Goal: Task Accomplishment & Management: Use online tool/utility

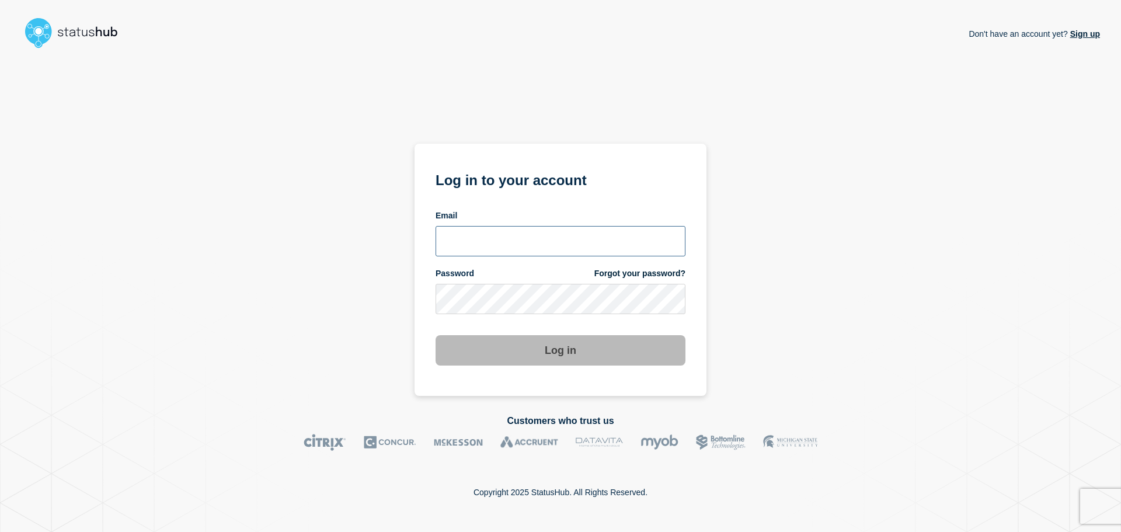
type input "[PERSON_NAME][EMAIL_ADDRESS][PERSON_NAME][DOMAIN_NAME]"
click at [739, 335] on div "Don't have an account yet? Sign up Log in to your account Email chris.pearse@ac…" at bounding box center [560, 224] width 1079 height 343
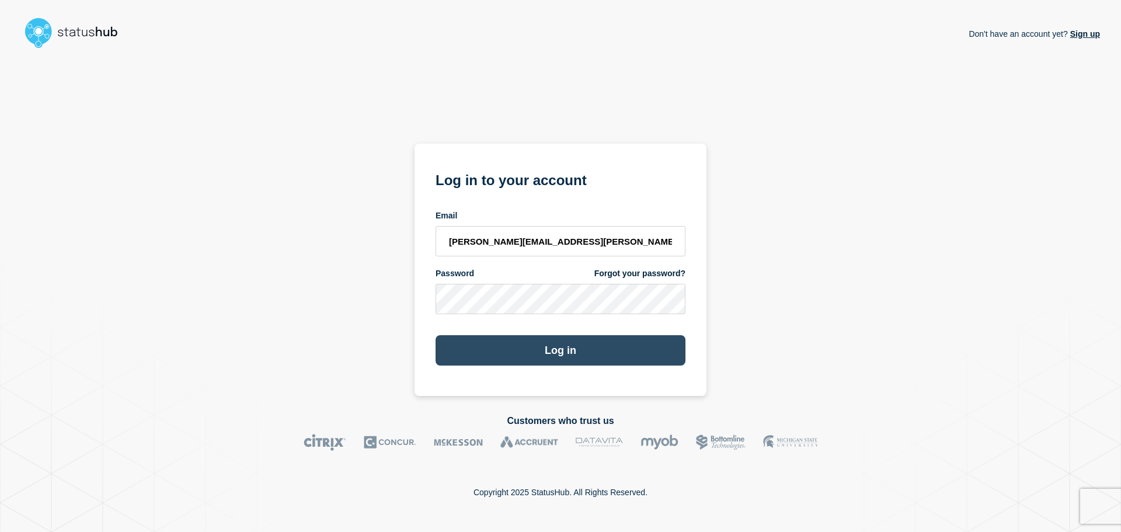
click at [611, 346] on button "Log in" at bounding box center [561, 350] width 250 height 30
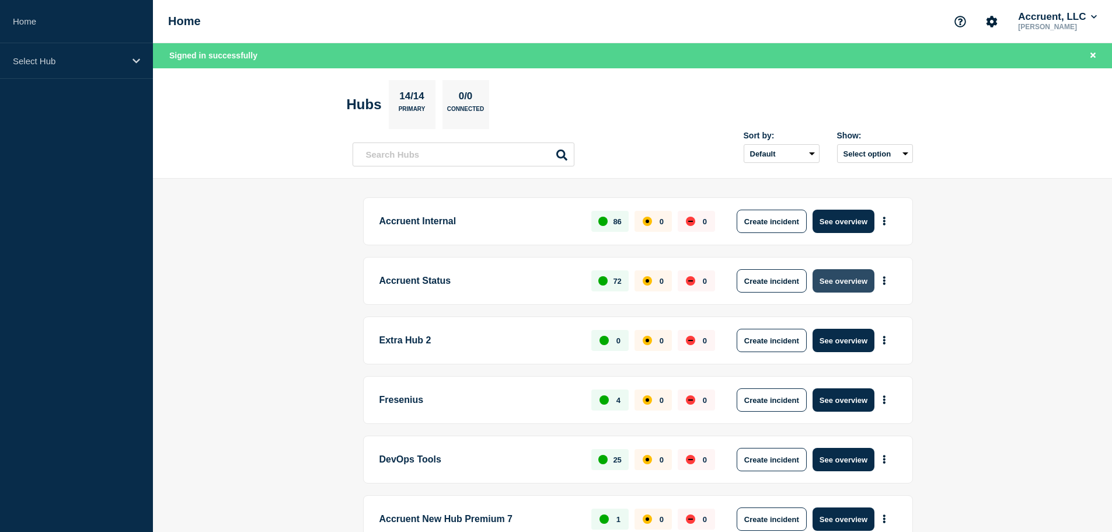
click at [847, 280] on button "See overview" at bounding box center [844, 280] width 62 height 23
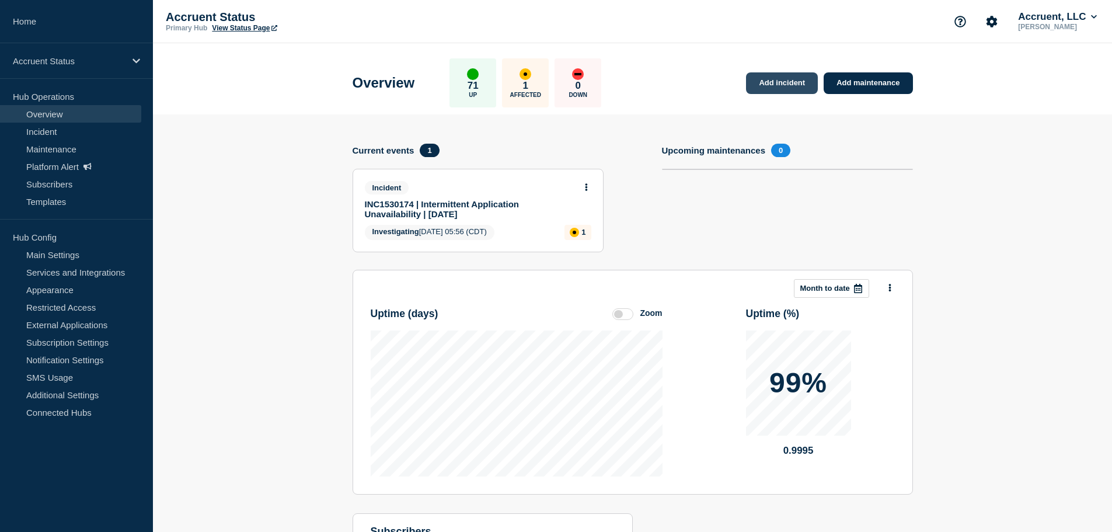
click at [790, 86] on link "Add incident" at bounding box center [782, 83] width 72 height 22
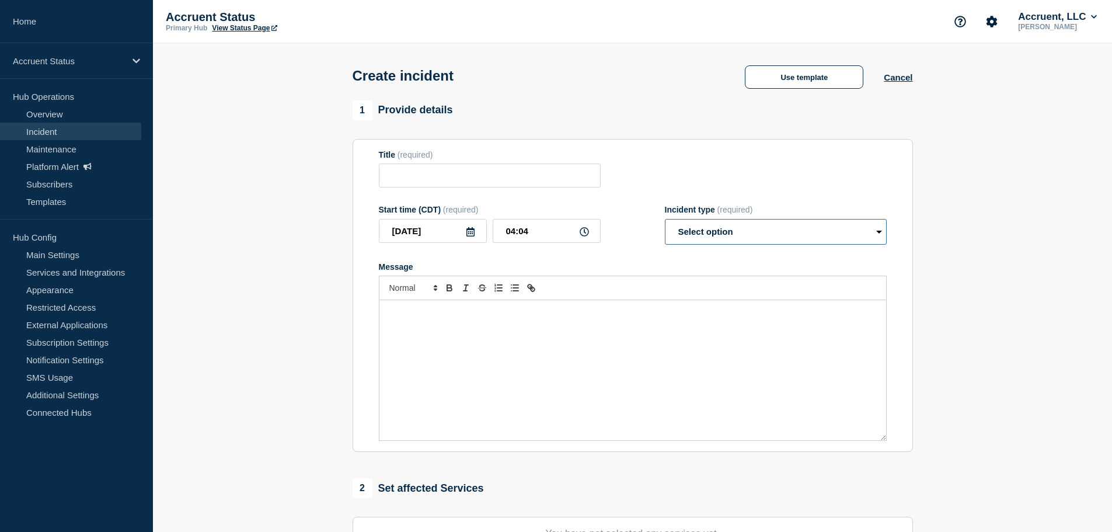
click at [874, 235] on select "Select option Investigating Identified Monitoring" at bounding box center [776, 232] width 222 height 26
click at [802, 85] on button "Use template" at bounding box center [804, 76] width 119 height 23
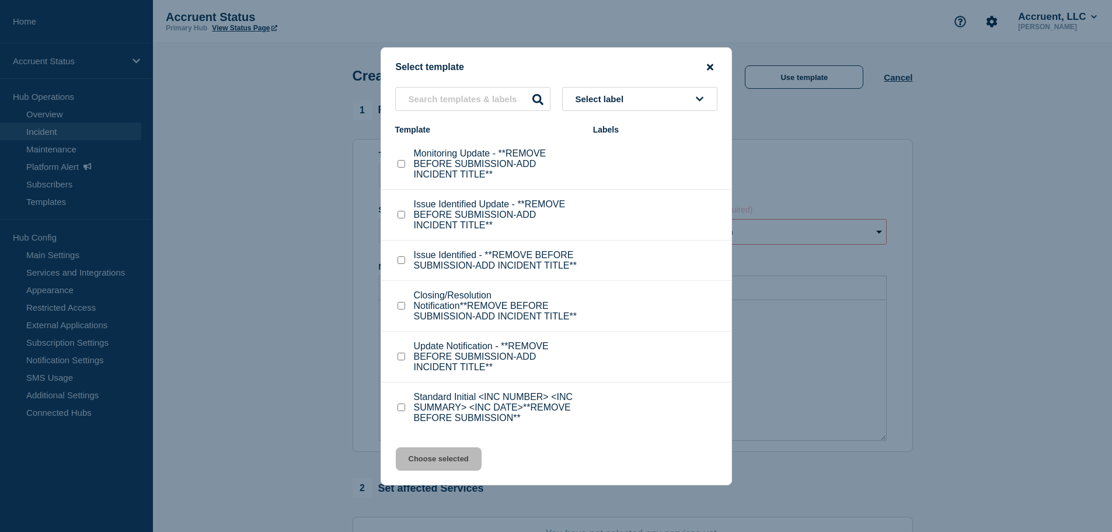
click at [710, 66] on icon "close button" at bounding box center [710, 67] width 6 height 6
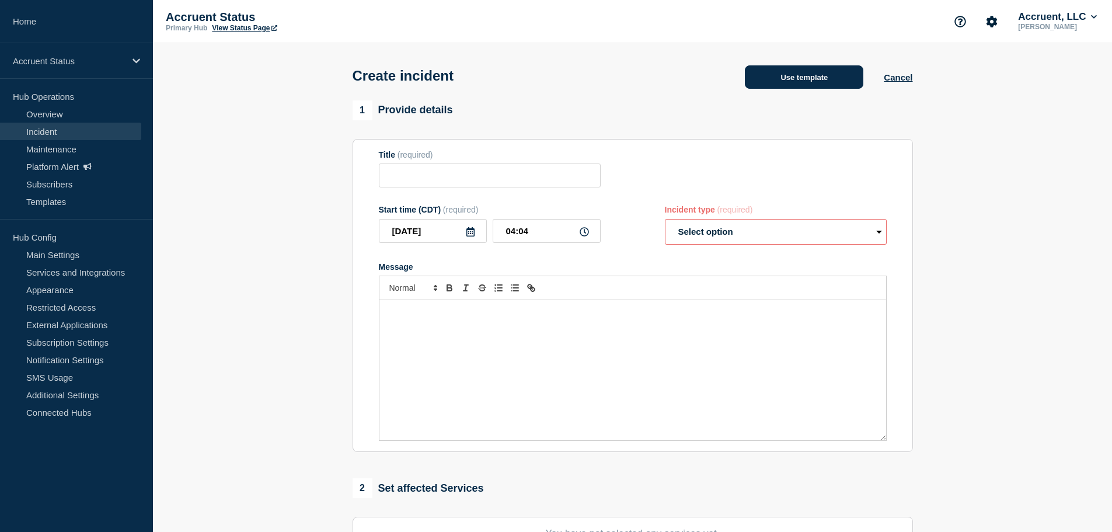
click at [784, 82] on button "Use template" at bounding box center [804, 76] width 119 height 23
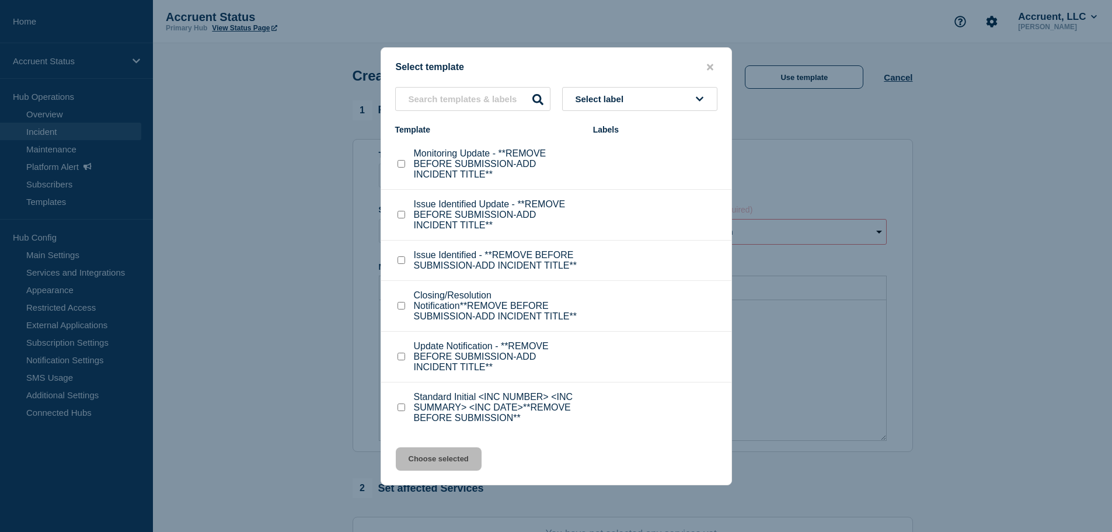
click at [401, 263] on input "Issue Identified - **REMOVE BEFORE SUBMISSION-ADD INCIDENT TITLE** checkbox" at bounding box center [402, 260] width 8 height 8
checkbox input "true"
click at [437, 458] on button "Choose selected" at bounding box center [439, 458] width 86 height 23
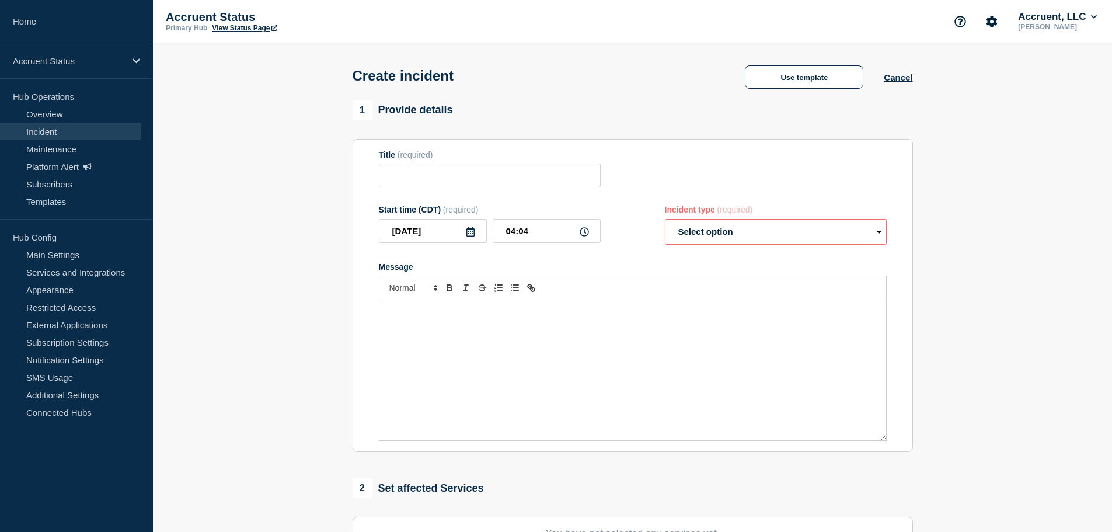
type input "Issue Identified - **REMOVE BEFORE SUBMISSION-ADD INCIDENT TITLE**"
select select "identified"
